Goal: Task Accomplishment & Management: Complete application form

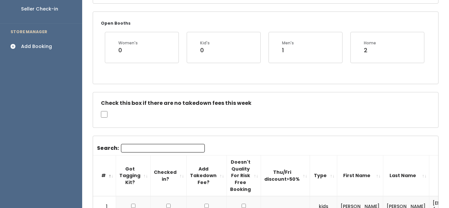
scroll to position [116, 0]
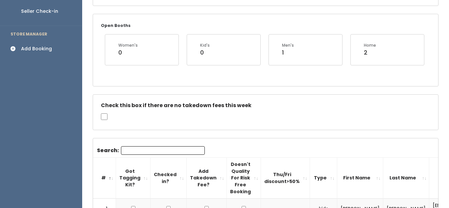
click at [26, 45] on div "Add Booking" at bounding box center [36, 48] width 31 height 7
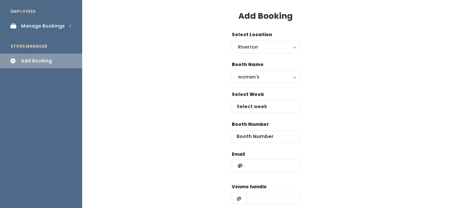
scroll to position [24, 0]
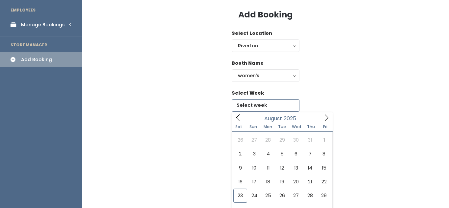
click at [262, 107] on input "text" at bounding box center [266, 105] width 68 height 12
type input "[DATE] to [DATE]"
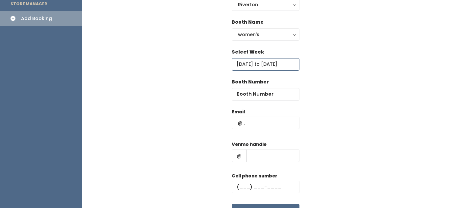
scroll to position [68, 0]
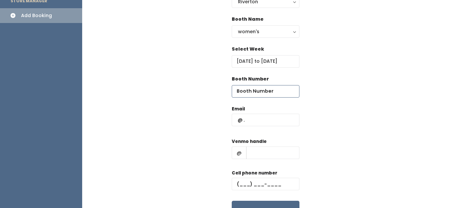
click at [255, 89] on input "number" at bounding box center [266, 91] width 68 height 12
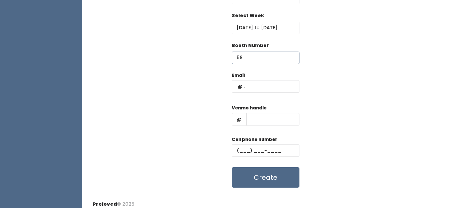
scroll to position [104, 0]
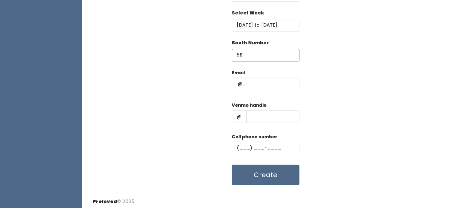
type input "58"
click at [251, 85] on input "text" at bounding box center [266, 84] width 68 height 12
type input "lkirton@hotmail"
click at [244, 56] on input "58" at bounding box center [266, 55] width 68 height 12
type input "5"
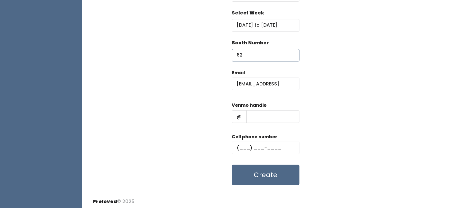
scroll to position [107, 0]
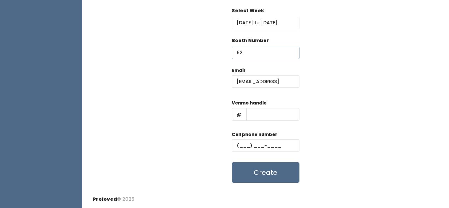
type input "62"
click at [248, 116] on input "text" at bounding box center [272, 114] width 53 height 12
type input "111"
click at [245, 142] on input "text" at bounding box center [266, 145] width 68 height 12
type input "(111) ___-____"
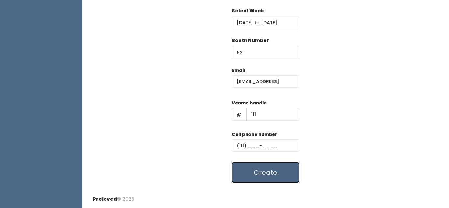
click at [272, 171] on button "Create" at bounding box center [266, 172] width 68 height 20
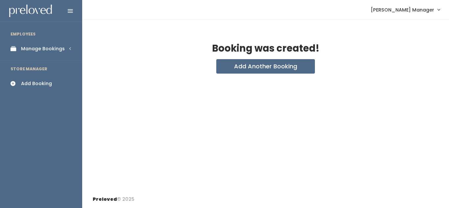
click at [27, 48] on div "Manage Bookings" at bounding box center [43, 48] width 44 height 7
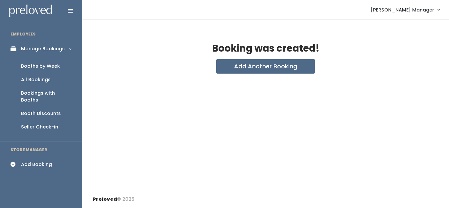
click at [33, 66] on div "Booths by Week" at bounding box center [40, 66] width 39 height 7
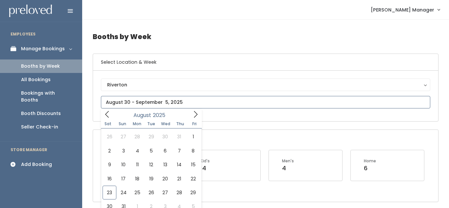
click at [130, 103] on input "text" at bounding box center [265, 102] width 329 height 12
type input "[DATE] to [DATE]"
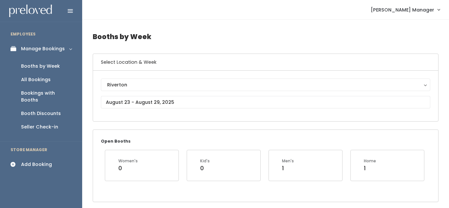
click at [28, 161] on div "Add Booking" at bounding box center [36, 164] width 31 height 7
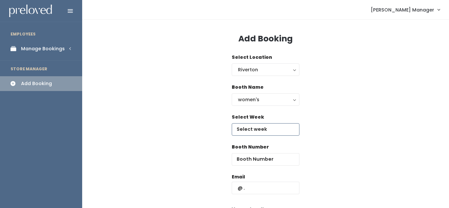
click at [266, 130] on input "text" at bounding box center [266, 129] width 68 height 12
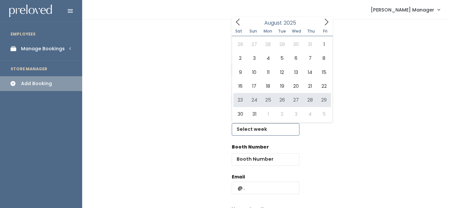
type input "[DATE] to [DATE]"
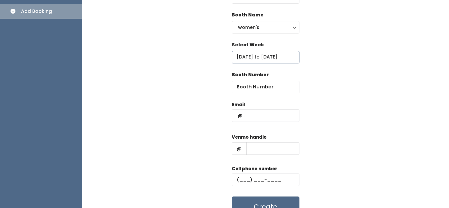
scroll to position [73, 0]
click at [247, 90] on input "number" at bounding box center [266, 87] width 68 height 12
click at [252, 112] on input "text" at bounding box center [266, 115] width 68 height 12
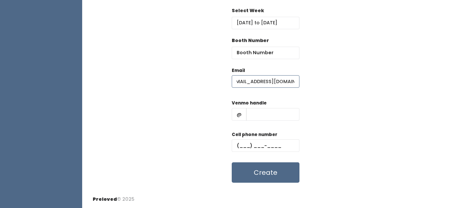
scroll to position [0, 4]
type input "[EMAIL_ADDRESS][DOMAIN_NAME]"
type input "111"
click at [247, 144] on input "text" at bounding box center [266, 145] width 68 height 12
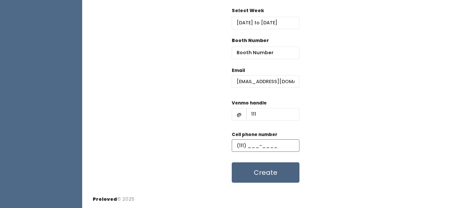
type input "(111) ___-____"
click at [266, 174] on button "Create" at bounding box center [266, 172] width 68 height 20
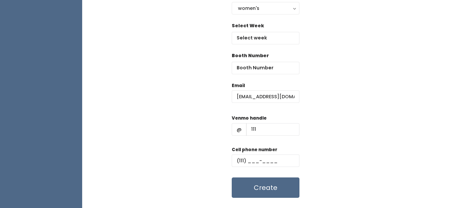
scroll to position [92, 0]
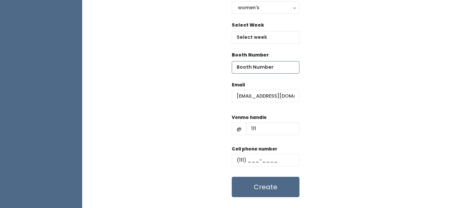
click at [263, 65] on input "number" at bounding box center [266, 67] width 68 height 12
type input "6"
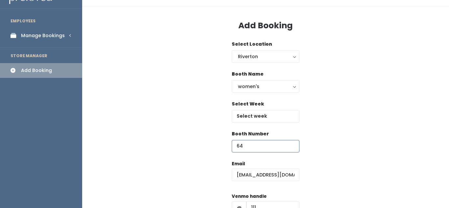
scroll to position [15, 0]
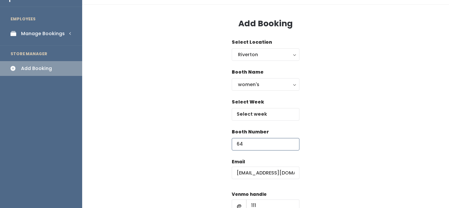
type input "64"
click at [263, 114] on input "text" at bounding box center [266, 114] width 68 height 12
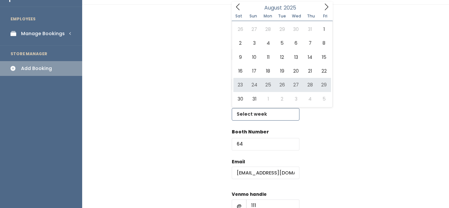
type input "[DATE] to [DATE]"
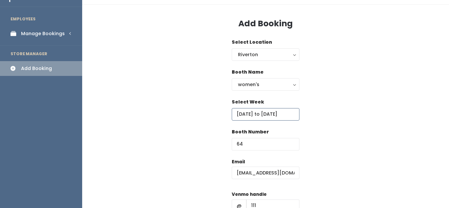
scroll to position [107, 0]
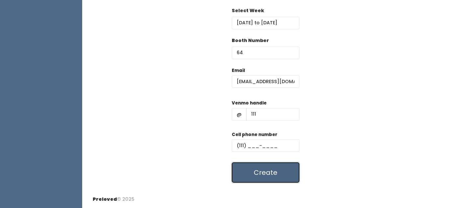
click at [271, 174] on button "Create" at bounding box center [266, 172] width 68 height 20
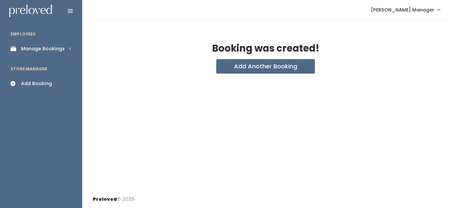
click at [46, 46] on div "Manage Bookings" at bounding box center [43, 48] width 44 height 7
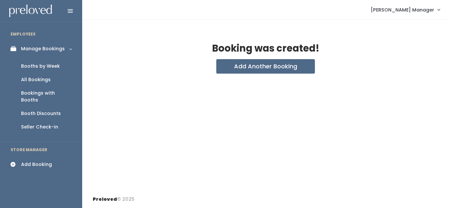
click at [34, 68] on div "Booths by Week" at bounding box center [40, 66] width 39 height 7
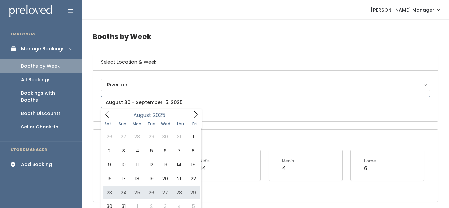
type input "August 23 to August 29"
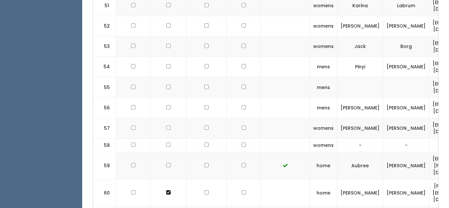
scroll to position [1477, 0]
